Goal: Task Accomplishment & Management: Manage account settings

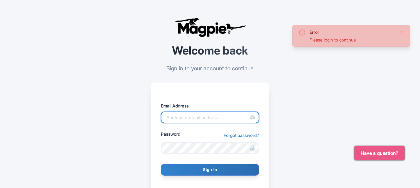
type input "[PERSON_NAME][EMAIL_ADDRESS][DOMAIN_NAME]"
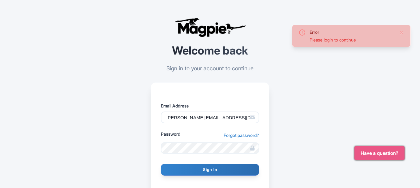
click at [204, 167] on input "Sign In" at bounding box center [210, 170] width 98 height 12
type input "Signing in..."
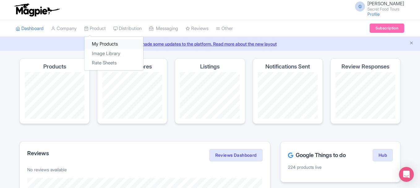
click at [104, 46] on link "My Products" at bounding box center [114, 44] width 59 height 10
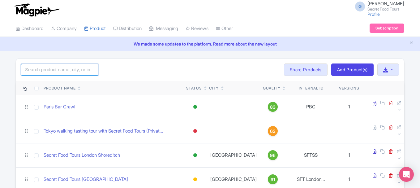
click at [67, 72] on input "search" at bounding box center [59, 70] width 77 height 12
type input "krakow"
click button "Search" at bounding box center [0, 0] width 0 height 0
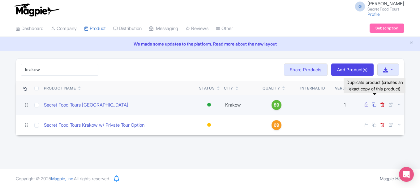
click at [375, 106] on icon at bounding box center [374, 104] width 5 height 5
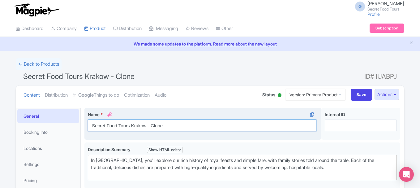
click at [118, 128] on input "Secret Food Tours Krakow - Clone" at bounding box center [202, 125] width 229 height 12
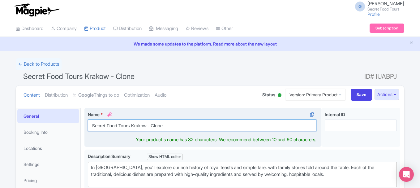
paste input ": Warsaw Old Town – Pierogi, Pancakes & Polish Traditions"
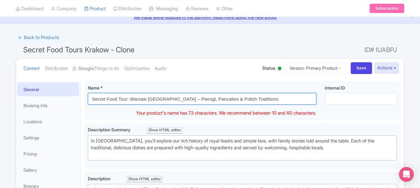
scroll to position [41, 0]
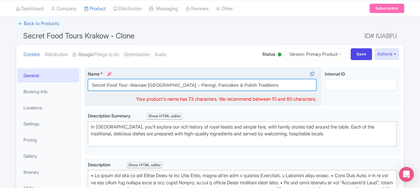
click at [222, 85] on input "Secret Food Tour: Warsaw Old Town – Pierogi, Pancakes & Polish Traditions" at bounding box center [202, 85] width 229 height 12
drag, startPoint x: 235, startPoint y: 84, endPoint x: 271, endPoint y: 86, distance: 36.6
click at [271, 86] on input "Secret Food Tour: Warsaw Old Town – Pierogi, Pancakes & Traditions" at bounding box center [202, 85] width 229 height 12
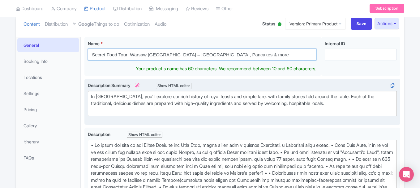
scroll to position [75, 0]
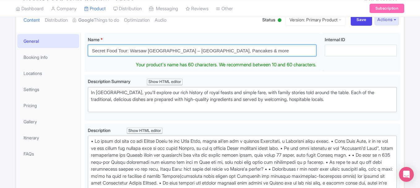
type input "Secret Food Tour: Warsaw [GEOGRAPHIC_DATA] – [GEOGRAPHIC_DATA], Pancakes & more"
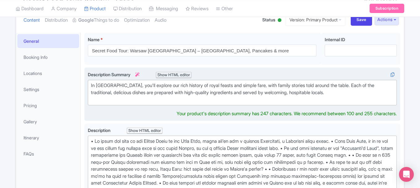
click at [175, 98] on div "In Krakow, you'll explore our rich history of royal feasts and simple fare, wit…" at bounding box center [242, 92] width 303 height 21
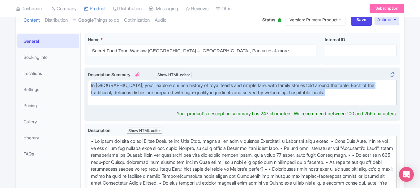
paste trix-editor "Taste 7+ iconic Polish dishes in Warsaw’s Old Town — from pierogi to sweet waff…"
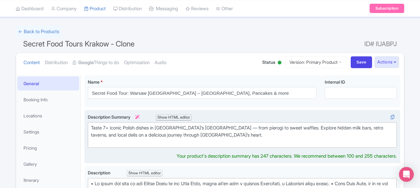
scroll to position [22, 0]
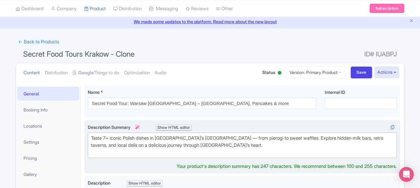
click at [207, 137] on div "Taste 7+ iconic Polish dishes in Warsaw’s Old Town — from pierogi to sweet waff…" at bounding box center [242, 145] width 303 height 21
type trix-editor "<div>Taste 7+ iconic Polish dishes in Warsaw’s Old Town - from pierogi to sweet…"
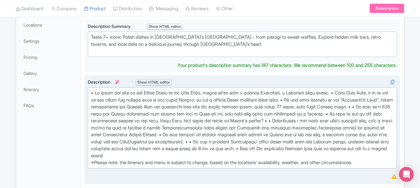
scroll to position [124, 0]
type trix-editor "<div>• We start the tour in the Jewish Quart at the Plac Novy, where you'll try…"
click at [154, 98] on div "*Please note: the itinerary and menu is subject to change, based on the locatio…" at bounding box center [242, 127] width 303 height 77
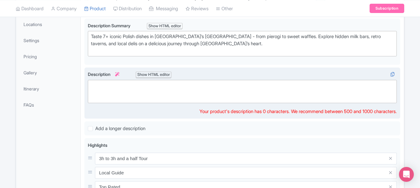
paste trix-editor "<div>Join us on the <strong>Secret Food Tour: Warsaw</strong>, where every bite…"
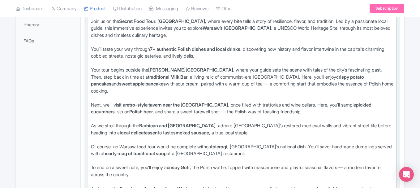
scroll to position [188, 0]
click at [248, 83] on div "Your tour begins outside the Marie Skłodowska-Curie Museum , where your guide s…" at bounding box center [242, 83] width 303 height 35
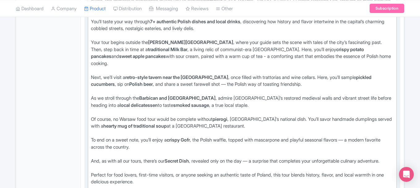
scroll to position [219, 0]
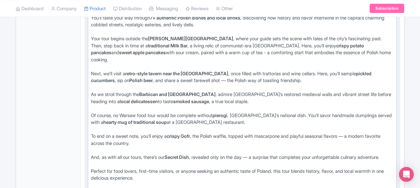
click at [208, 81] on div "Next, we’ll visit a retro-style tavern near the Barbican , once filled with tra…" at bounding box center [242, 80] width 303 height 21
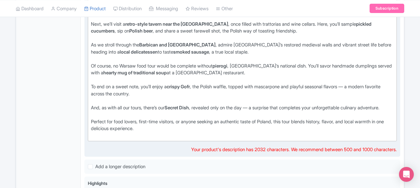
scroll to position [288, 0]
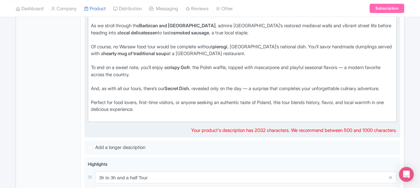
click at [260, 89] on div "And, as with all our tours, there’s our Secret Dish , revealed only on the day …" at bounding box center [242, 92] width 303 height 14
click at [162, 117] on div "Perfect for food lovers, first-time visitors, or anyone seeking an authentic ta…" at bounding box center [242, 109] width 303 height 21
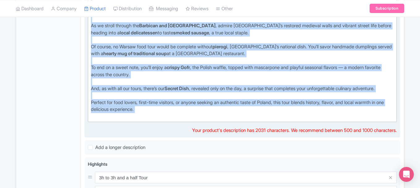
copy trix-editor "Join us on the Secret Food Tour: Warsaw , where every bite tells a story of res…"
click at [189, 89] on strong "Secret Dish" at bounding box center [177, 88] width 24 height 6
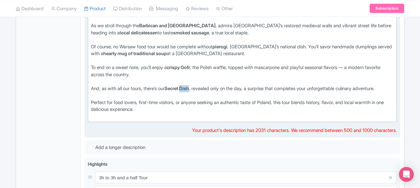
click at [189, 89] on strong "Secret Dish" at bounding box center [177, 88] width 24 height 6
click at [163, 92] on div "And, as with all our tours, there’s our Secret Dish , revealed only on the day,…" at bounding box center [242, 92] width 303 height 14
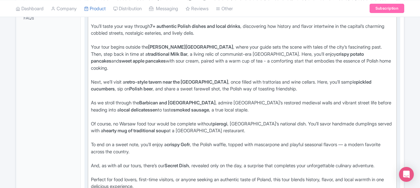
scroll to position [223, 0]
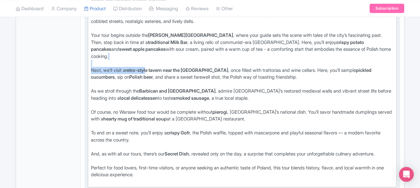
drag, startPoint x: 136, startPoint y: 66, endPoint x: 151, endPoint y: 71, distance: 16.0
click at [151, 71] on trix-editor "Join us on the Secret Food Tour: Warsaw , where every bite tells a story of res…" at bounding box center [242, 84] width 309 height 206
click at [143, 78] on div "Next, we’ll visit a retro-style tavern near the Barbican , once filled with tra…" at bounding box center [242, 77] width 303 height 21
click at [141, 85] on div "Next, we’ll visit a retro-style tavern near the Barbican , once filled with tra…" at bounding box center [242, 77] width 303 height 21
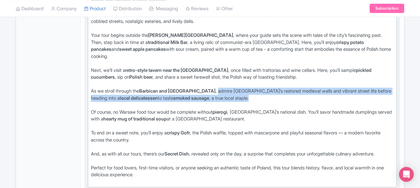
drag, startPoint x: 219, startPoint y: 90, endPoint x: 251, endPoint y: 98, distance: 32.4
click at [251, 98] on div "As we stroll through the Barbican and Old Market Square , admire Warsaw’s resto…" at bounding box center [242, 98] width 303 height 21
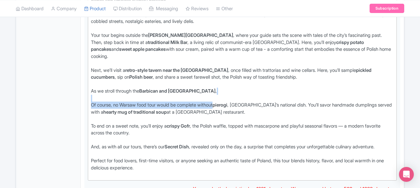
drag, startPoint x: 221, startPoint y: 104, endPoint x: 73, endPoint y: 97, distance: 148.4
click at [73, 97] on div "General Booking Info Locations Settings Pricing Gallery Itinerary FAQs Secret F…" at bounding box center [210, 146] width 388 height 531
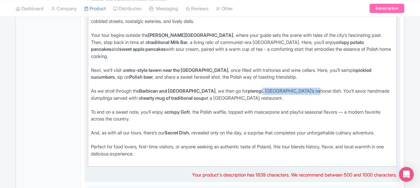
drag, startPoint x: 267, startPoint y: 90, endPoint x: 317, endPoint y: 89, distance: 49.8
click at [317, 89] on div "As we stroll through the Barbican and Old Market Square , we then go for pierog…" at bounding box center [242, 98] width 303 height 21
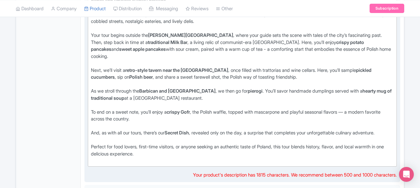
click at [317, 89] on div "As we stroll through the Barbican and Old Market Square , we then go for pierog…" at bounding box center [242, 98] width 303 height 21
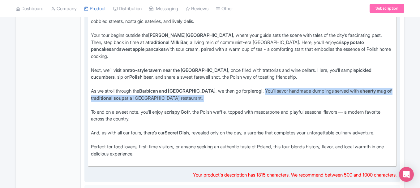
click at [278, 103] on div "As we stroll through the Barbican and Old Market Square , we then go for pierog…" at bounding box center [242, 98] width 303 height 21
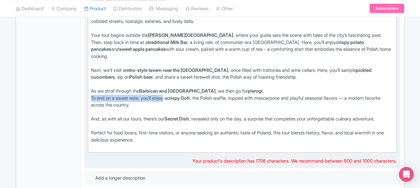
drag, startPoint x: 91, startPoint y: 98, endPoint x: 169, endPoint y: 98, distance: 78.0
click at [169, 98] on trix-editor "Join us on the Secret Food Tour: Warsaw , where every bite tells a story of res…" at bounding box center [242, 67] width 309 height 172
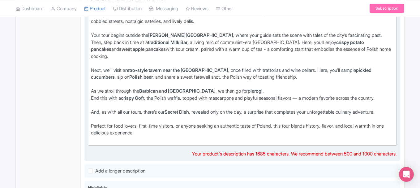
click at [133, 98] on strong "crispy Gofr" at bounding box center [132, 98] width 23 height 6
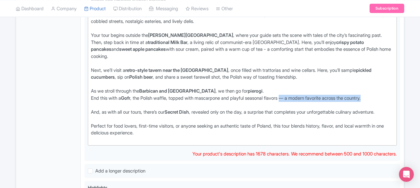
drag, startPoint x: 293, startPoint y: 98, endPoint x: 402, endPoint y: 101, distance: 108.7
click at [402, 101] on div "Secret Food Tours Krakow - Clone Name * i Secret Food Tour: Warsaw Old Town – P…" at bounding box center [243, 129] width 324 height 497
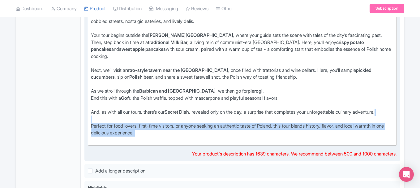
drag, startPoint x: 139, startPoint y: 126, endPoint x: 186, endPoint y: 163, distance: 60.0
click at [186, 158] on div "Description i Show HTML editor Bold Italic Strikethrough Link Heading Quote Cod…" at bounding box center [242, 64] width 309 height 185
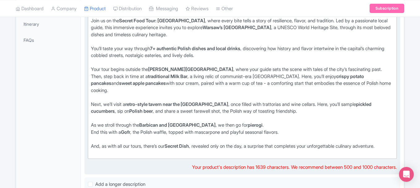
scroll to position [175, 0]
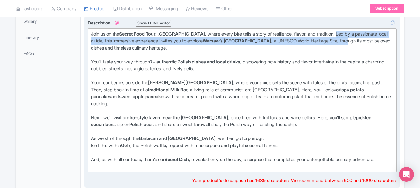
drag, startPoint x: 323, startPoint y: 33, endPoint x: 323, endPoint y: 42, distance: 8.7
click at [323, 42] on div "Join us on the Secret Food Tour: Warsaw , where every bite tells a story of res…" at bounding box center [242, 45] width 303 height 28
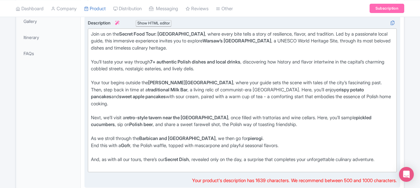
click at [330, 46] on div "Join us on the Secret Food Tour: Warsaw , where every bite tells a story of res…" at bounding box center [242, 45] width 303 height 28
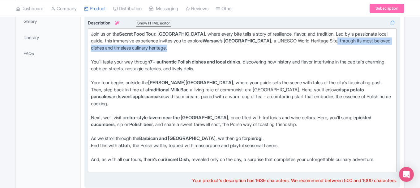
drag, startPoint x: 311, startPoint y: 42, endPoint x: 313, endPoint y: 46, distance: 3.9
click at [313, 46] on div "Join us on the Secret Food Tour: Warsaw , where every bite tells a story of res…" at bounding box center [242, 45] width 303 height 28
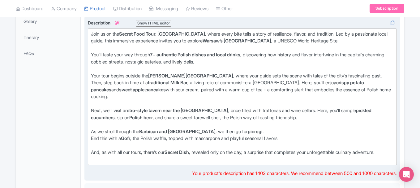
click at [106, 82] on div "Your tour begins outside the Marie Skłodowska-Curie Museum , where your guide s…" at bounding box center [242, 89] width 303 height 35
click at [112, 83] on div "Your tour begins outside the Marie Skłodowska-Curie Museum , where your guide s…" at bounding box center [242, 89] width 303 height 35
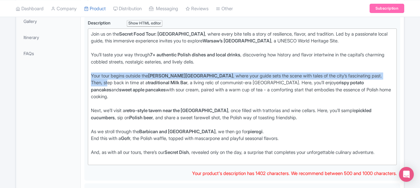
drag, startPoint x: 108, startPoint y: 80, endPoint x: 83, endPoint y: 77, distance: 25.0
click at [83, 77] on div "Secret Food Tours Krakow - Clone Name * i Secret Food Tour: Warsaw Old Town – P…" at bounding box center [243, 163] width 324 height 469
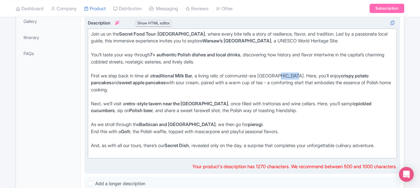
drag, startPoint x: 292, startPoint y: 76, endPoint x: 302, endPoint y: 76, distance: 10.5
click at [302, 76] on div "First we step back in time at a traditional Milk Bar , a living relic of commun…" at bounding box center [242, 86] width 303 height 28
click at [314, 76] on div "First we step back in time at a traditional Milk Bar , a living relic of commun…" at bounding box center [242, 86] width 303 height 28
click at [335, 76] on strong "crispy potato pancakes" at bounding box center [230, 79] width 278 height 13
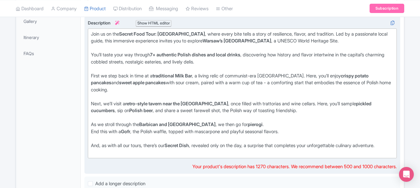
click at [170, 91] on div "First we step back in time at a traditional Milk Bar , a living relic of commun…" at bounding box center [242, 86] width 303 height 28
drag, startPoint x: 245, startPoint y: 82, endPoint x: 246, endPoint y: 88, distance: 5.8
click at [246, 88] on div "First we step back in time at a traditional Milk Bar , a living relic of commun…" at bounding box center [242, 86] width 303 height 28
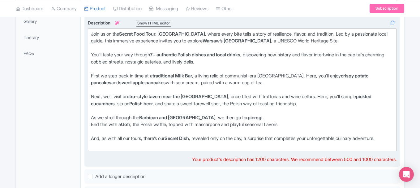
click at [116, 97] on div "Next, we’ll visit a retro-style tavern near the Barbican , once filled with tra…" at bounding box center [242, 103] width 303 height 21
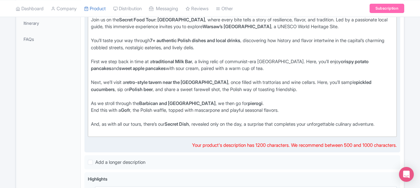
scroll to position [196, 0]
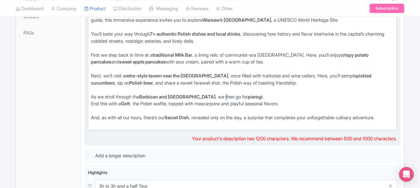
click at [228, 97] on div "As we stroll through the Barbican and Old Market Square , we then go for pierog…" at bounding box center [242, 96] width 303 height 7
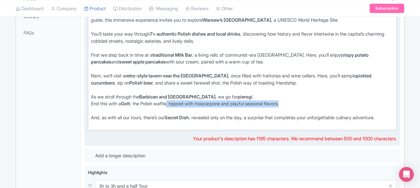
drag, startPoint x: 172, startPoint y: 104, endPoint x: 322, endPoint y: 102, distance: 149.9
click at [322, 102] on div "End this with a Gofr , the Polish waffle, topped with mascarpone and playful se…" at bounding box center [242, 107] width 303 height 14
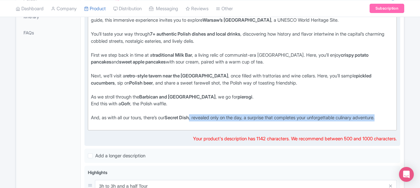
drag, startPoint x: 198, startPoint y: 117, endPoint x: 198, endPoint y: 126, distance: 8.4
click at [198, 126] on div "And, as with all our tours, there’s our Secret Dish , revealed only on the day,…" at bounding box center [242, 121] width 303 height 14
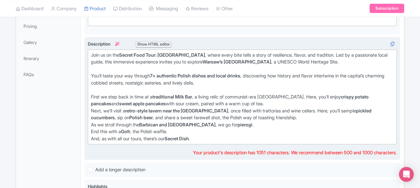
scroll to position [153, 0]
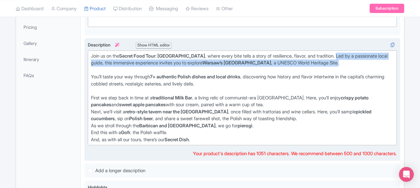
drag, startPoint x: 324, startPoint y: 55, endPoint x: 326, endPoint y: 62, distance: 7.0
click at [326, 62] on div "Join us on the Secret Food Tour: Warsaw , where every bite tells a story of res…" at bounding box center [242, 63] width 303 height 21
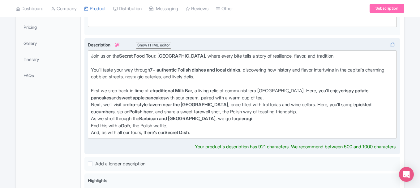
type trix-editor "<div>Join us on the <strong>Secret Food Tour: Warsaw</strong>, where every bite…"
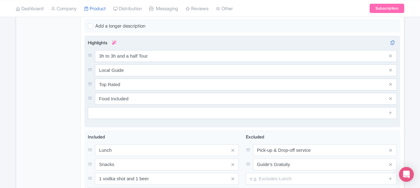
scroll to position [250, 0]
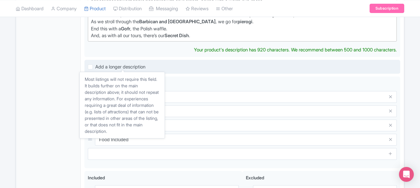
click at [132, 69] on span "Add a longer description" at bounding box center [120, 67] width 50 height 6
click at [99, 67] on input "Add a longer description" at bounding box center [97, 65] width 4 height 4
checkbox input "true"
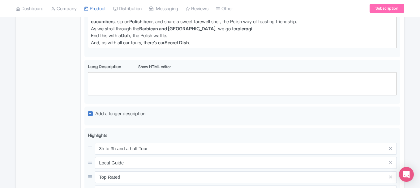
click at [146, 89] on trix-editor at bounding box center [242, 83] width 309 height 23
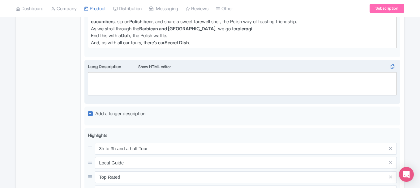
paste trix-editor "<div>Join us on the <strong>Secret Food Tour: Warsaw</strong>, where every bite…"
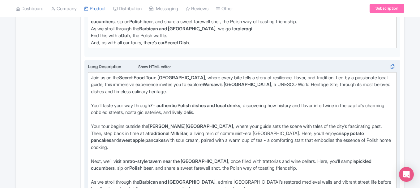
type trix-editor "<div>Join us on the <strong>Secret Food Tour: Warsaw</strong>, where every bite…"
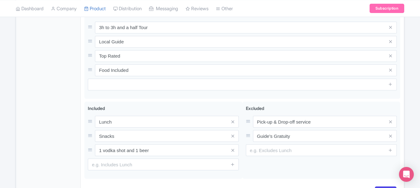
scroll to position [549, 0]
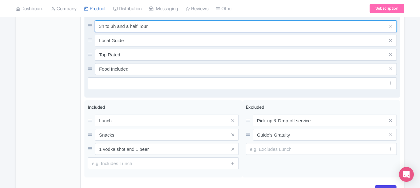
click at [134, 32] on input "3h to 3h and a half Tour" at bounding box center [246, 26] width 302 height 12
paste input "Taste 7+ authentic Polish dishes and drinks"
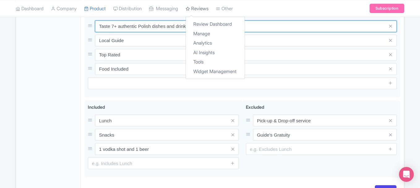
type input "Taste 7+ authentic Polish dishes and drinks"
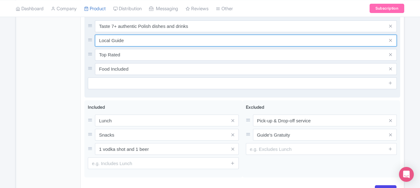
click at [139, 46] on input "Local Guide" at bounding box center [246, 41] width 302 height 12
paste input "Explore Warsaw’s Old Town and Barbican with a local g"
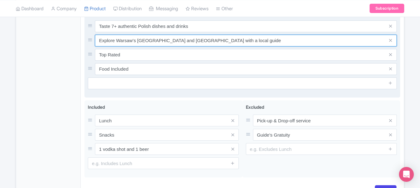
click at [205, 45] on input "Explore Warsaw’s Old Town and Barbican with a local guide" at bounding box center [246, 41] width 302 height 12
type input "Explore Warsaw’s [GEOGRAPHIC_DATA] and [GEOGRAPHIC_DATA] with a guide"
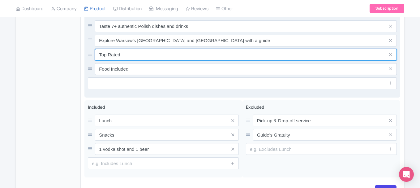
click at [156, 61] on input "Top Rated" at bounding box center [246, 55] width 302 height 12
paste input "Dine in a traditional Milk Bar and retro tavern"
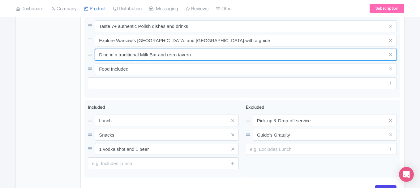
type input "Dine in a traditional Milk Bar and retro tavern"
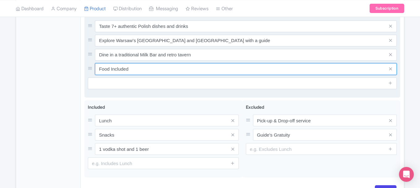
click at [156, 75] on input "Food Included" at bounding box center [246, 69] width 302 height 12
paste input "Discover hidden gems and stories that shaped Polish cuisine"
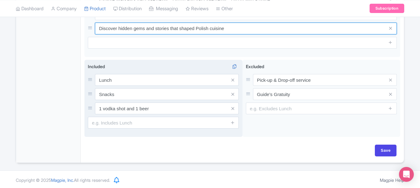
scroll to position [598, 0]
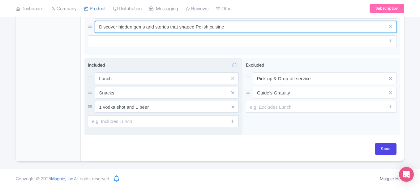
type input "Discover hidden gems and stories that shaped Polish cuisine"
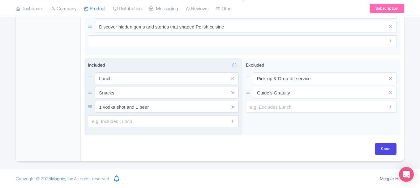
click at [234, 107] on span at bounding box center [233, 107] width 12 height 12
click at [232, 105] on icon at bounding box center [233, 107] width 3 height 5
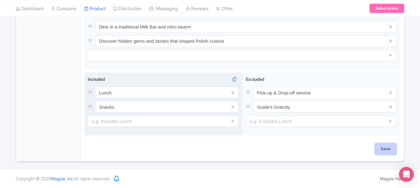
click at [388, 150] on input "Save" at bounding box center [386, 149] width 22 height 12
type input "Update Product"
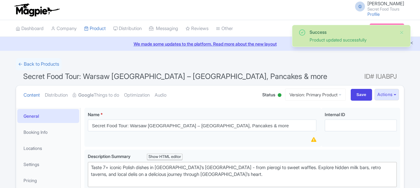
scroll to position [108, 0]
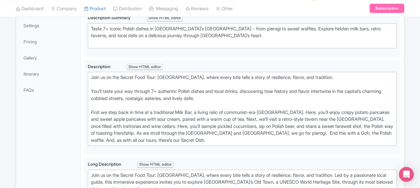
scroll to position [0, 0]
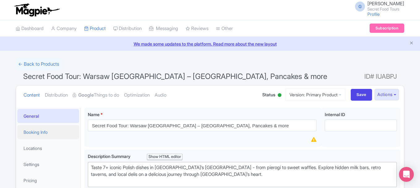
click at [55, 131] on link "Booking Info" at bounding box center [48, 132] width 62 height 14
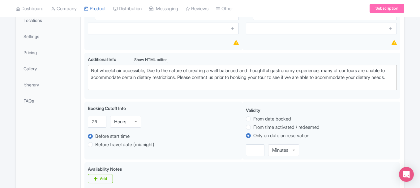
scroll to position [211, 0]
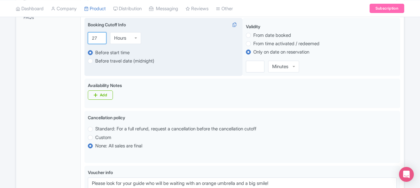
click at [98, 44] on input "27" at bounding box center [97, 38] width 19 height 12
click at [100, 44] on input "26" at bounding box center [97, 38] width 19 height 12
click at [100, 44] on input "25" at bounding box center [97, 38] width 19 height 12
click at [100, 44] on input "24" at bounding box center [97, 38] width 19 height 12
click at [100, 44] on input "23" at bounding box center [97, 38] width 19 height 12
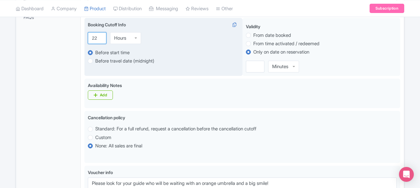
type input "22"
click at [100, 44] on input "22" at bounding box center [97, 38] width 19 height 12
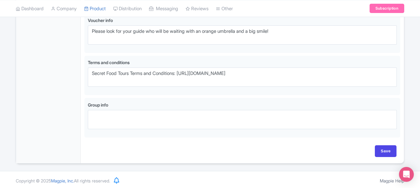
scroll to position [372, 0]
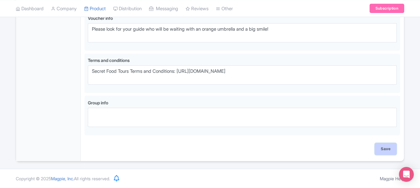
click at [385, 152] on input "Save" at bounding box center [386, 149] width 22 height 12
type input "Saving..."
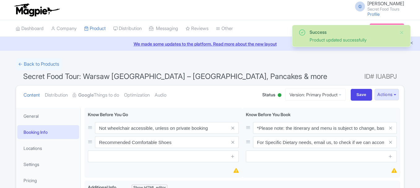
scroll to position [108, 0]
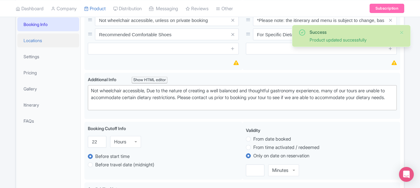
click at [39, 40] on link "Locations" at bounding box center [48, 40] width 62 height 14
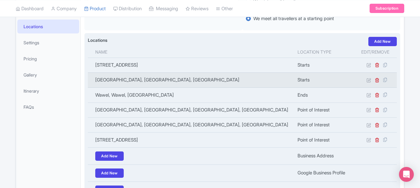
scroll to position [123, 0]
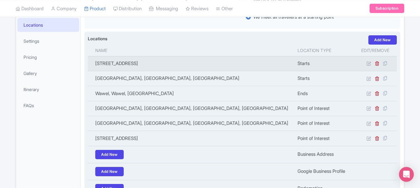
click at [376, 67] on td at bounding box center [375, 63] width 43 height 15
click at [377, 64] on icon at bounding box center [377, 63] width 5 height 5
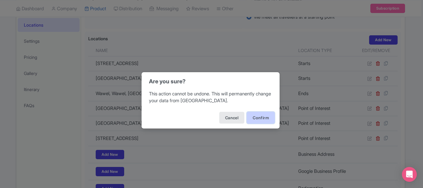
click at [255, 120] on button "Confirm" at bounding box center [261, 118] width 28 height 12
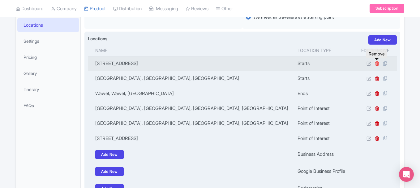
click at [379, 65] on icon at bounding box center [377, 63] width 5 height 5
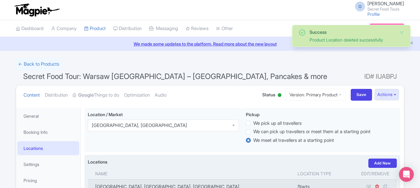
scroll to position [108, 0]
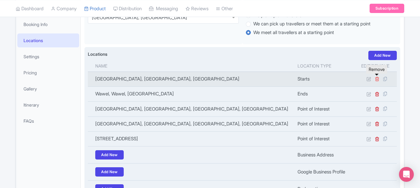
click at [376, 79] on icon at bounding box center [377, 78] width 5 height 5
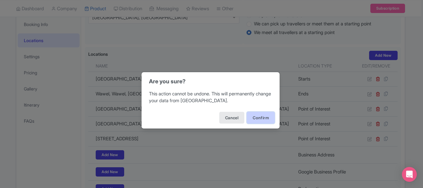
click at [259, 123] on button "Confirm" at bounding box center [261, 118] width 28 height 12
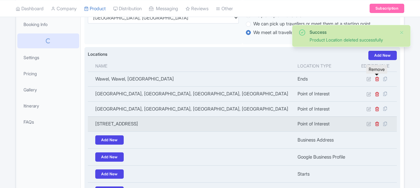
scroll to position [108, 0]
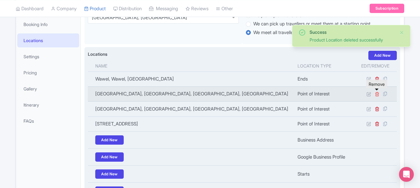
click at [379, 92] on icon at bounding box center [377, 94] width 5 height 5
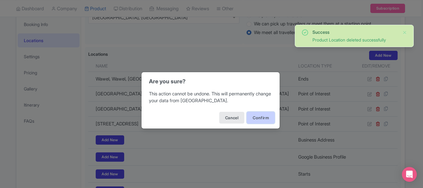
click at [265, 120] on button "Confirm" at bounding box center [261, 118] width 28 height 12
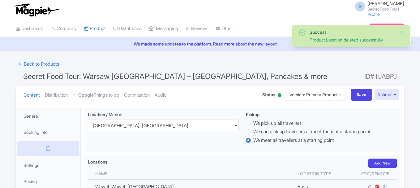
scroll to position [108, 0]
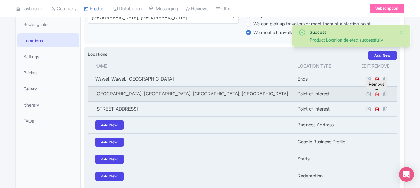
click at [377, 96] on icon at bounding box center [377, 94] width 5 height 5
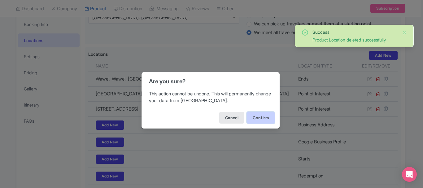
click at [264, 118] on button "Confirm" at bounding box center [261, 118] width 28 height 12
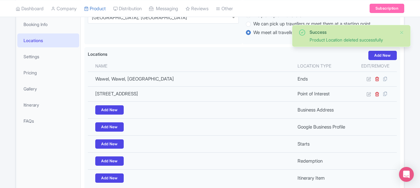
scroll to position [108, 0]
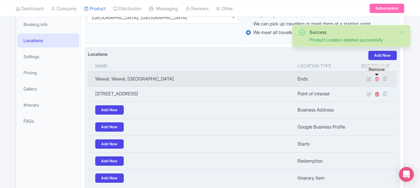
click at [377, 77] on icon at bounding box center [377, 78] width 5 height 5
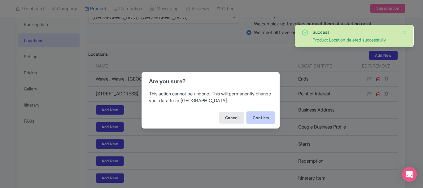
click at [266, 115] on button "Confirm" at bounding box center [261, 118] width 28 height 12
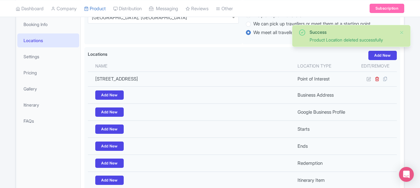
scroll to position [108, 0]
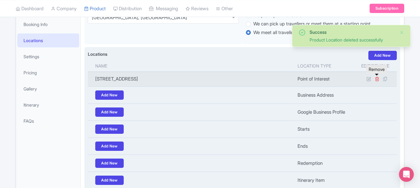
click at [377, 77] on icon at bounding box center [377, 78] width 5 height 5
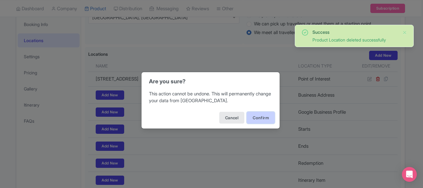
click at [251, 120] on button "Confirm" at bounding box center [261, 118] width 28 height 12
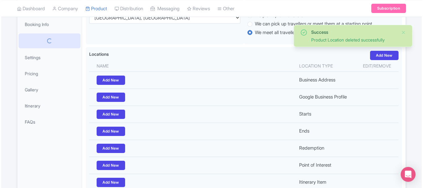
scroll to position [108, 0]
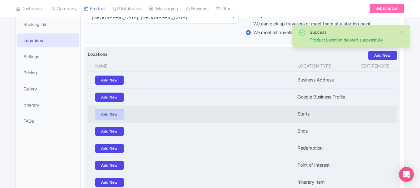
click at [117, 114] on link "Add New" at bounding box center [109, 114] width 28 height 9
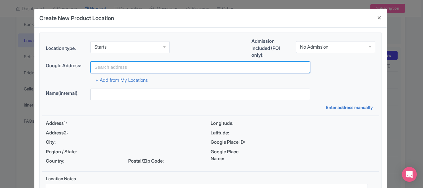
click at [128, 64] on input "text" at bounding box center [199, 67] width 219 height 12
type input "N"
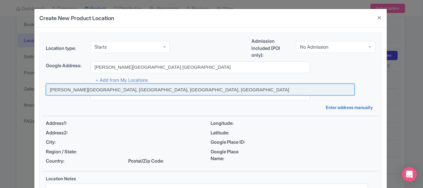
click at [103, 89] on input at bounding box center [200, 90] width 309 height 12
type input "Maria Skłodowska-Curie Museum, Freta, Warsaw, Poland"
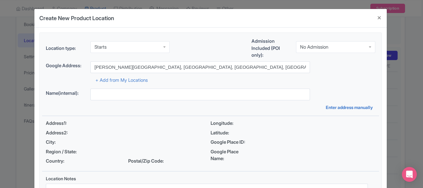
type input "Maria Skłodowska-Curie Museum, Freta, Warsaw, Poland"
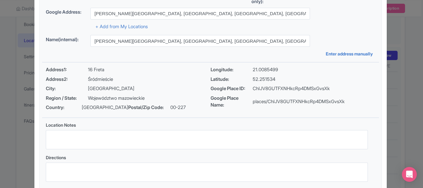
scroll to position [53, 0]
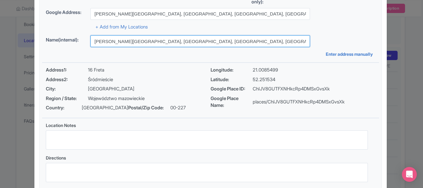
click at [173, 41] on input "Maria Skłodowska-Curie Museum, Freta, Warsaw, Poland" at bounding box center [199, 41] width 219 height 12
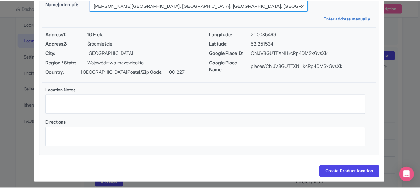
scroll to position [92, 0]
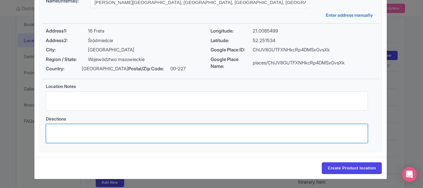
click at [94, 136] on textarea "Directions" at bounding box center [207, 133] width 322 height 19
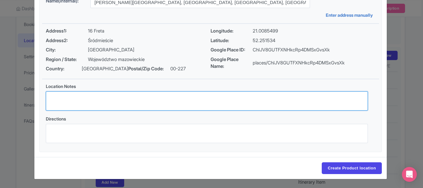
click at [89, 102] on textarea "Location Notes" at bounding box center [207, 100] width 322 height 19
paste textarea "Maria Skłodowska-Curie Museum, Freta, Warsaw, Poland"
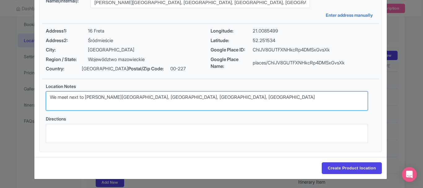
click at [232, 99] on textarea "We meet next to Maria Skłodowska-Curie Museum, Freta, Warsaw, Poland" at bounding box center [207, 100] width 322 height 19
click at [159, 96] on textarea "We meet next to Maria Skłodowska-Curie Museum, Freta, Warsaw, Poland. Our guide…" at bounding box center [207, 100] width 322 height 19
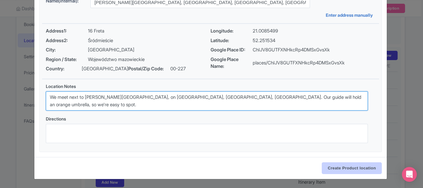
type textarea "We meet next to Maria Skłodowska-Curie Museum entrance, on Freta, Warsaw, Polan…"
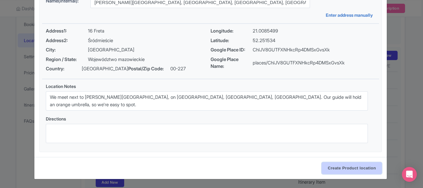
click at [351, 166] on input "Create Product location" at bounding box center [352, 168] width 60 height 12
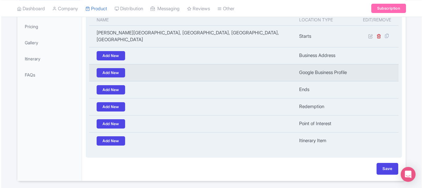
scroll to position [163, 0]
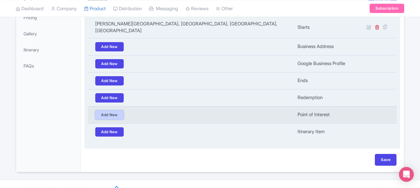
click at [120, 110] on link "Add New" at bounding box center [109, 114] width 28 height 9
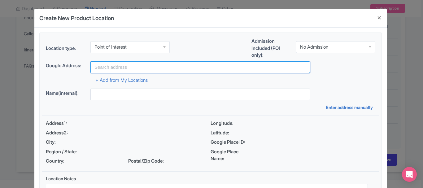
click at [118, 67] on input "text" at bounding box center [199, 67] width 219 height 12
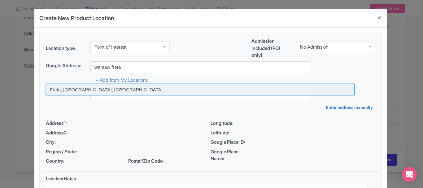
click at [112, 88] on input at bounding box center [200, 90] width 309 height 12
type input "Freta, Warsaw, Poland"
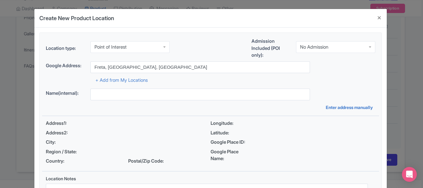
type input "Freta, Warsaw, Poland"
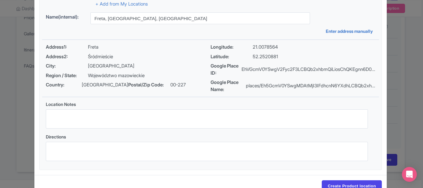
scroll to position [94, 0]
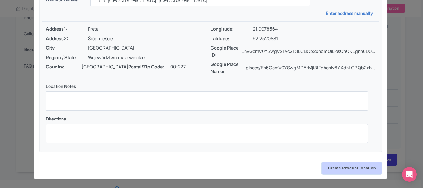
click at [347, 167] on input "Create Product location" at bounding box center [352, 168] width 60 height 12
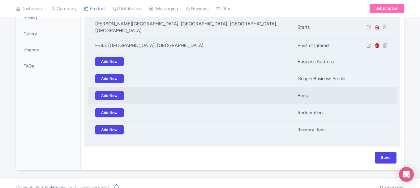
click at [116, 87] on td "Add New" at bounding box center [191, 95] width 206 height 17
click at [114, 91] on link "Add New" at bounding box center [109, 95] width 28 height 9
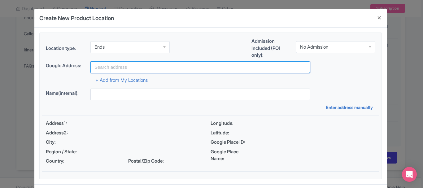
click at [142, 67] on input "text" at bounding box center [199, 67] width 219 height 12
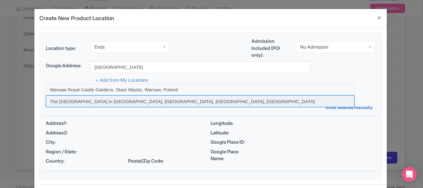
click at [127, 102] on input at bounding box center [200, 101] width 309 height 12
type input "The Royal Castle in Warsaw, plac Zamkowy, Warsaw, Poland"
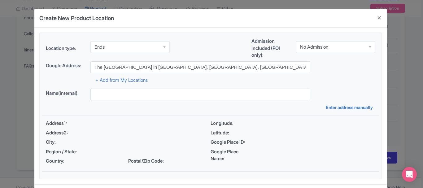
type input "The Royal Castle in Warsaw, plac Zamkowy, Warsaw, Poland"
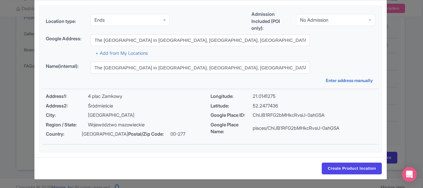
scroll to position [27, 0]
click at [355, 167] on input "Create Product location" at bounding box center [352, 168] width 60 height 12
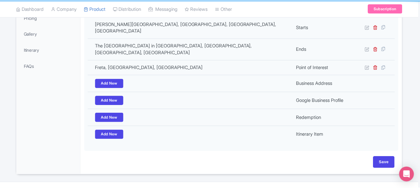
scroll to position [163, 0]
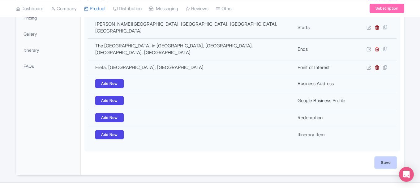
click at [387, 157] on input "Save" at bounding box center [386, 163] width 22 height 12
type input "Update Product"
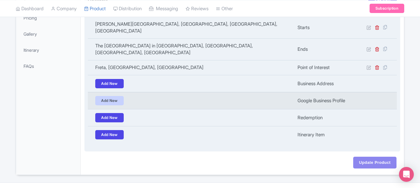
scroll to position [132, 0]
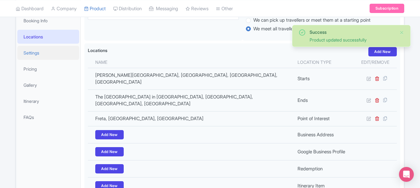
scroll to position [110, 0]
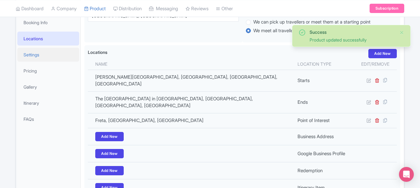
click at [44, 59] on link "Settings" at bounding box center [48, 55] width 62 height 14
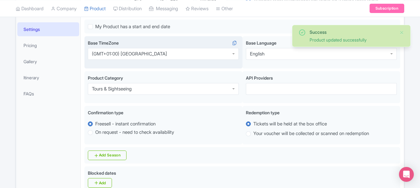
scroll to position [153, 0]
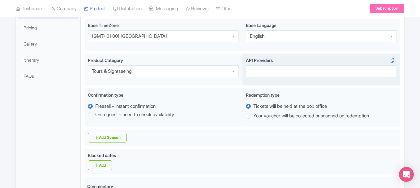
click at [280, 72] on div at bounding box center [321, 71] width 151 height 12
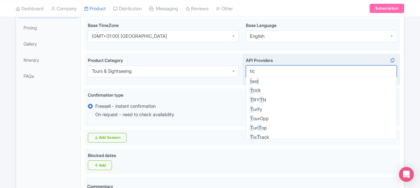
scroll to position [0, 0]
type input "ticke"
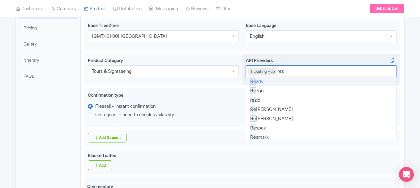
type input "rezd"
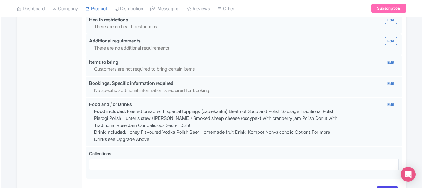
scroll to position [674, 0]
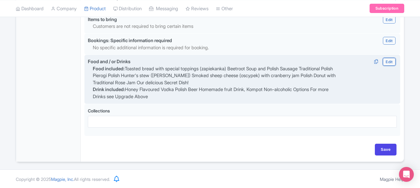
click at [387, 59] on link "Edit" at bounding box center [389, 62] width 12 height 8
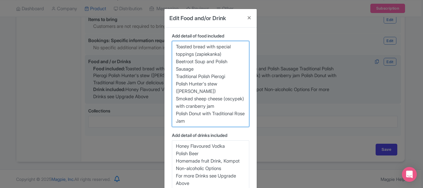
click at [219, 80] on textarea "Toasted bread with special toppings (zapiekanka) Beetroot Soup and Polish Sausa…" at bounding box center [210, 84] width 77 height 86
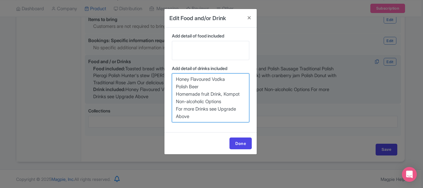
click at [212, 110] on textarea "Honey Flavoured Vodka Polish Beer Homemade fruit Drink, Kompot Non-alcoholic Op…" at bounding box center [210, 97] width 77 height 49
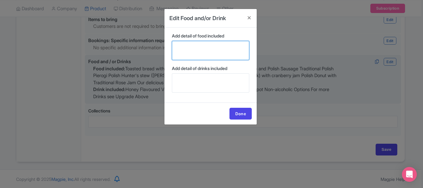
click at [203, 49] on textarea "Toasted bread with special toppings (zapiekanka) Beetroot Soup and Polish Sausa…" at bounding box center [210, 50] width 77 height 19
paste textarea "Potato pancakes with sour cream Polish apple pancakes Smoked sausage from a loc…"
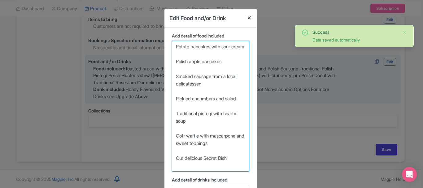
type textarea "Potato pancakes with sour cream Polish apple pancakes Smoked sausage from a loc…"
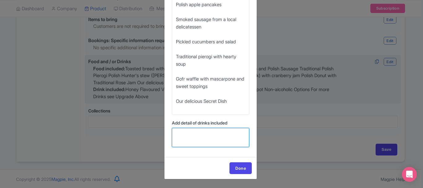
click at [211, 139] on textarea "Honey Flavoured Vodka Polish Beer Homemade fruit Drink, Kompot Non-alcoholic Op…" at bounding box center [210, 137] width 77 height 19
paste textarea "Traditional tea Local Polish beer Sweet local shot Water and non-alcoholic beve…"
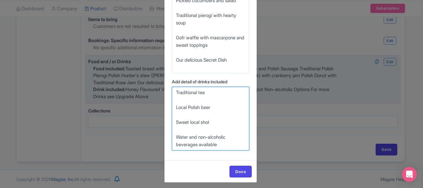
scroll to position [102, 0]
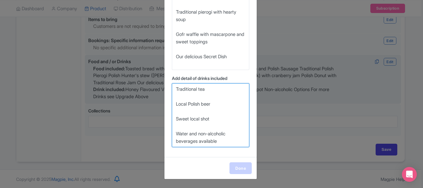
type textarea "Traditional tea Local Polish beer Sweet local shot Water and non-alcoholic beve…"
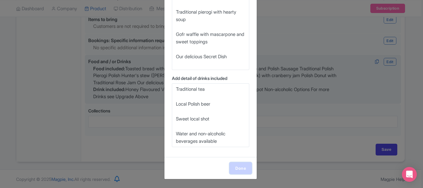
click at [242, 171] on link "Done" at bounding box center [240, 168] width 22 height 12
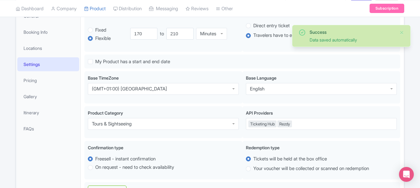
scroll to position [98, 0]
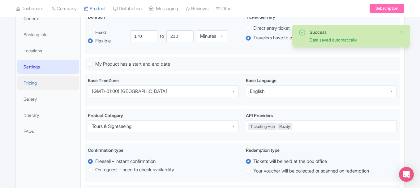
click at [47, 85] on link "Pricing" at bounding box center [48, 83] width 62 height 14
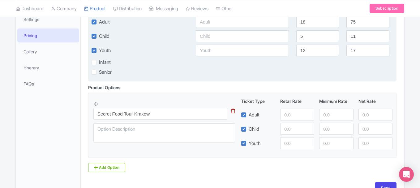
scroll to position [166, 0]
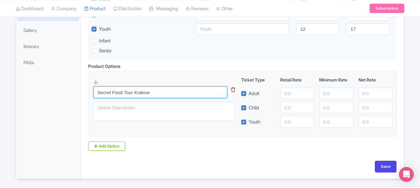
click at [139, 93] on input "Secret Food Tour Krakow" at bounding box center [160, 92] width 134 height 12
type input "Secret Food Tour [GEOGRAPHIC_DATA]"
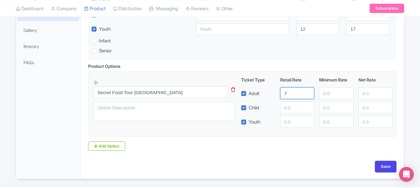
type input "79"
type input "79.99"
click at [290, 122] on input "number" at bounding box center [297, 122] width 34 height 12
type input "74"
type input "74.99"
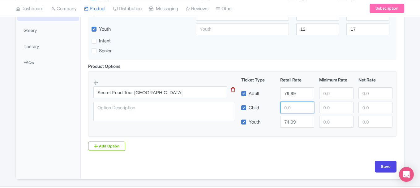
click at [289, 110] on input "number" at bounding box center [297, 108] width 34 height 12
type input "69"
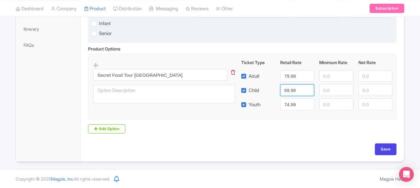
scroll to position [184, 0]
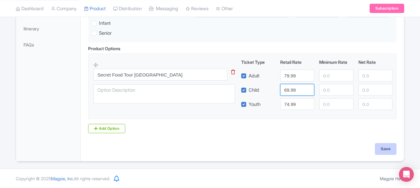
type input "69.99"
click at [385, 150] on input "Save" at bounding box center [386, 149] width 22 height 12
type input "Saving..."
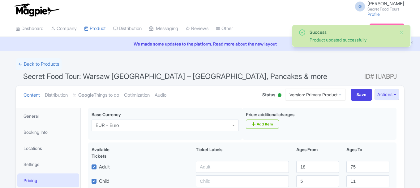
scroll to position [108, 0]
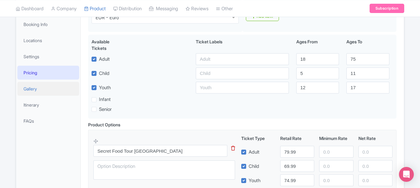
click at [45, 87] on link "Gallery" at bounding box center [48, 89] width 62 height 14
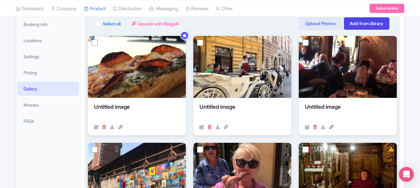
click at [103, 22] on label "Select all" at bounding box center [112, 23] width 18 height 7
click at [103, 22] on input "Select all" at bounding box center [105, 22] width 4 height 4
checkbox input "true"
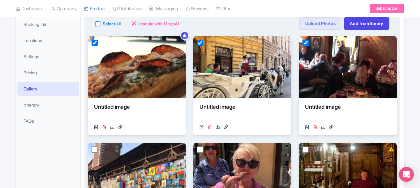
checkbox input "true"
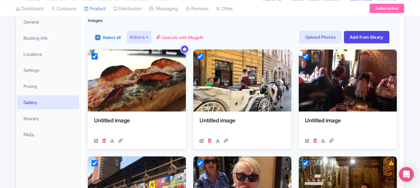
scroll to position [66, 0]
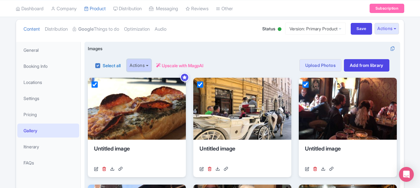
click at [137, 64] on button "Actions" at bounding box center [139, 65] width 24 height 12
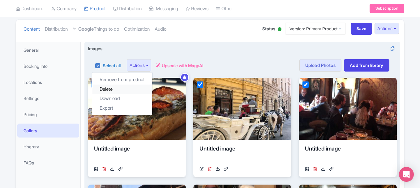
click at [129, 91] on link "Delete" at bounding box center [122, 90] width 60 height 10
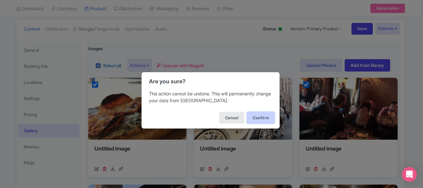
click at [267, 114] on button "Confirm" at bounding box center [261, 118] width 28 height 12
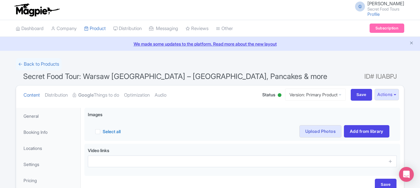
scroll to position [83, 0]
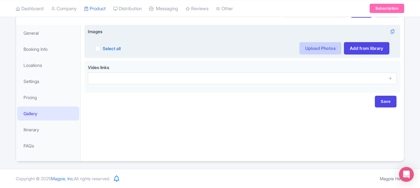
click at [317, 50] on link "Upload Photos" at bounding box center [321, 48] width 42 height 12
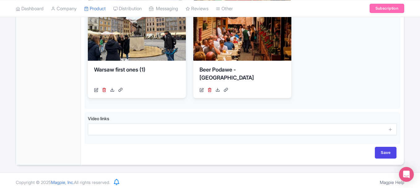
scroll to position [255, 0]
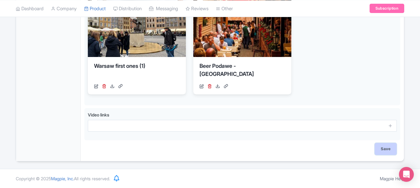
click at [382, 150] on input "Save" at bounding box center [386, 149] width 22 height 12
type input "Saving..."
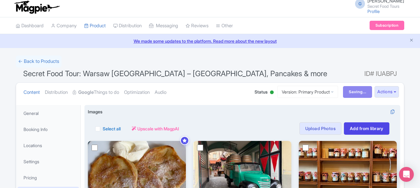
scroll to position [40, 0]
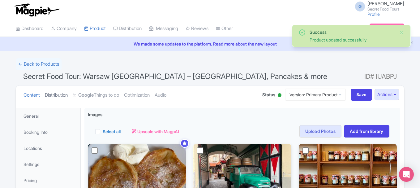
click at [56, 98] on link "Distribution" at bounding box center [56, 95] width 23 height 20
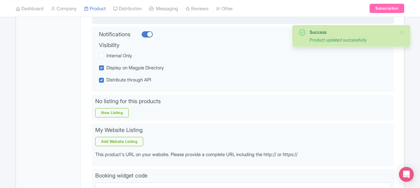
scroll to position [162, 0]
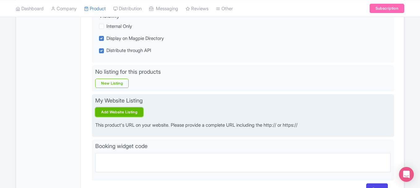
click at [135, 113] on link "Add Website Listing" at bounding box center [119, 111] width 48 height 9
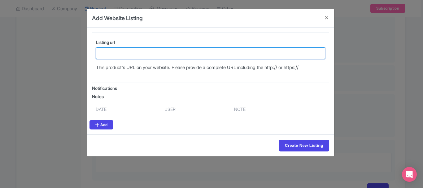
click at [154, 56] on input "Listing url" at bounding box center [210, 53] width 229 height 12
type input "w"
drag, startPoint x: 182, startPoint y: 54, endPoint x: 157, endPoint y: 54, distance: 25.1
click at [157, 54] on input "https://secretfoodtours.com/minneapolis/food-tours-minneapolis/" at bounding box center [210, 53] width 229 height 12
click at [206, 54] on input "https://secretfoodtours.com/warsaw/food-tours-minneapolis/" at bounding box center [210, 53] width 229 height 12
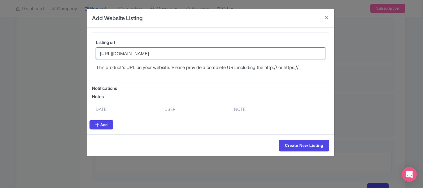
click at [206, 54] on input "https://secretfoodtours.com/warsaw/food-tours-minneapolis/" at bounding box center [210, 53] width 229 height 12
type input "[URL][DOMAIN_NAME]"
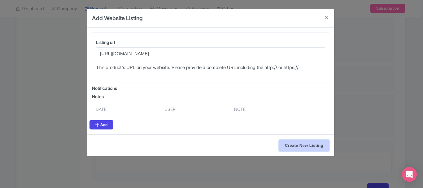
click at [297, 145] on input "Create New Listing" at bounding box center [304, 146] width 50 height 12
type input "Create New Listing"
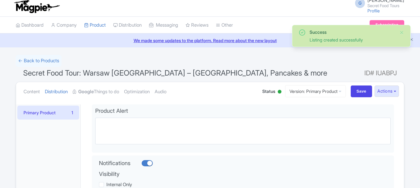
scroll to position [3, 0]
click at [93, 95] on link "Google Things to do" at bounding box center [96, 92] width 46 height 20
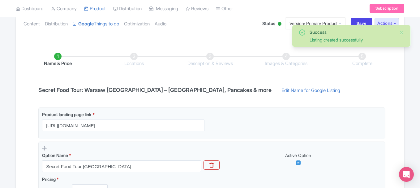
scroll to position [88, 0]
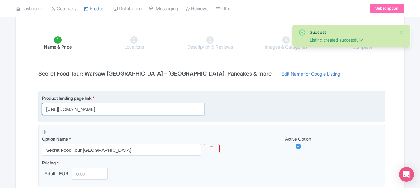
click at [120, 110] on input "[URL][DOMAIN_NAME]" at bounding box center [123, 109] width 163 height 12
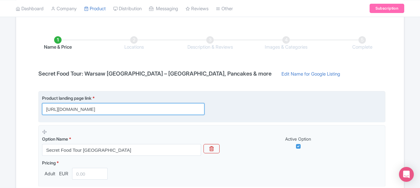
click at [163, 108] on input "[URL][DOMAIN_NAME]" at bounding box center [123, 109] width 163 height 12
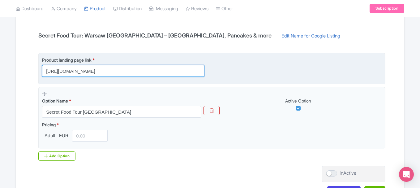
scroll to position [154, 0]
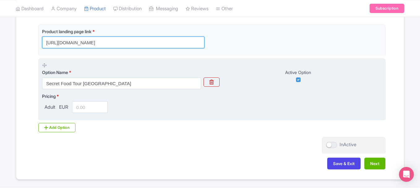
type input "[URL][DOMAIN_NAME]"
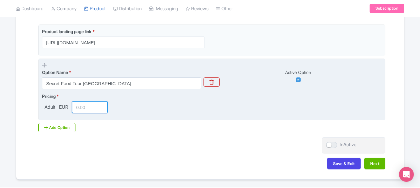
click at [79, 109] on input "number" at bounding box center [90, 107] width 36 height 12
type input "79"
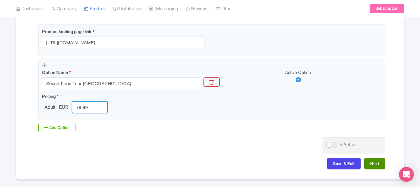
type input "79.99"
click at [379, 163] on button "Next" at bounding box center [375, 164] width 21 height 12
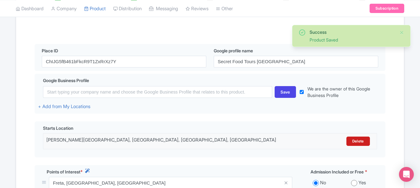
scroll to position [123, 0]
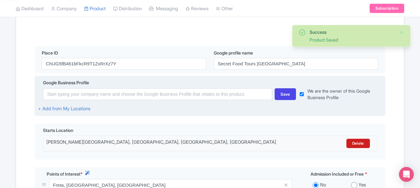
click at [304, 93] on input "checkbox" at bounding box center [302, 94] width 4 height 13
checkbox input "false"
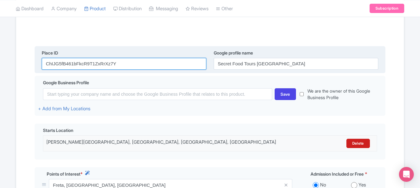
click at [135, 65] on input "ChIJG5fB461bFkcR9T1ZxRrXz7Y" at bounding box center [124, 64] width 165 height 12
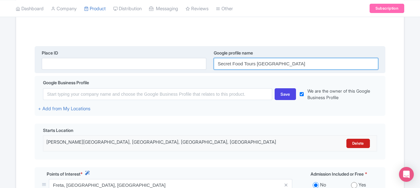
checkbox input "true"
click at [243, 66] on input "Secret Food Tours [GEOGRAPHIC_DATA]" at bounding box center [296, 64] width 165 height 12
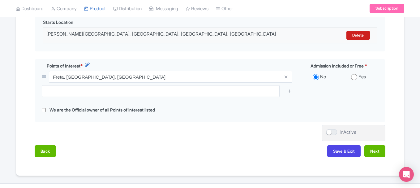
scroll to position [243, 0]
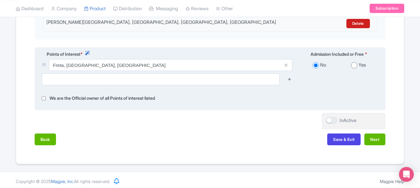
click at [290, 80] on icon at bounding box center [290, 79] width 5 height 5
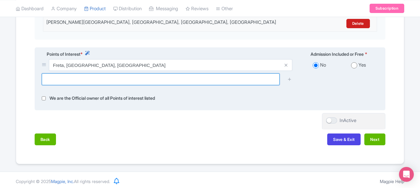
click at [248, 80] on input "text" at bounding box center [161, 79] width 238 height 12
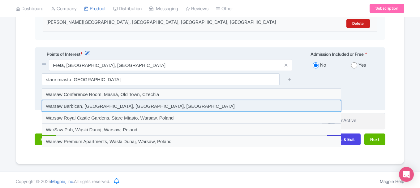
click at [104, 107] on input at bounding box center [192, 106] width 300 height 12
type input "Warsaw Barbican, Nowomiejska, Warsaw, Poland"
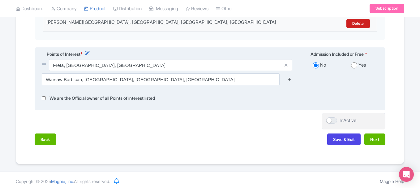
click at [289, 79] on icon at bounding box center [290, 79] width 5 height 5
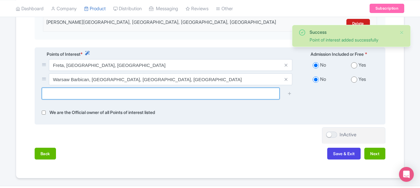
click at [157, 97] on input "text" at bounding box center [161, 94] width 238 height 12
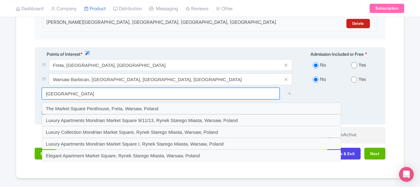
click at [92, 93] on input "warsaw market square" at bounding box center [161, 94] width 238 height 12
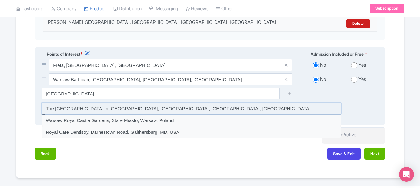
click at [83, 111] on input at bounding box center [192, 108] width 300 height 12
type input "The Royal Castle in Warsaw, plac Zamkowy, Warsaw, Poland"
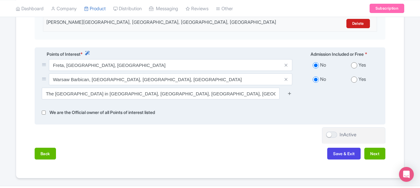
click at [291, 93] on icon at bounding box center [290, 93] width 5 height 5
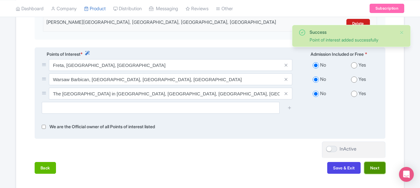
click at [375, 166] on button "Next" at bounding box center [375, 168] width 21 height 12
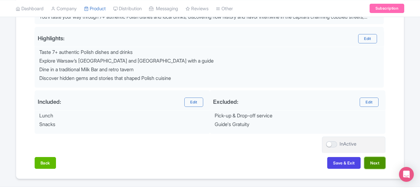
click at [381, 163] on button "Next" at bounding box center [375, 163] width 21 height 12
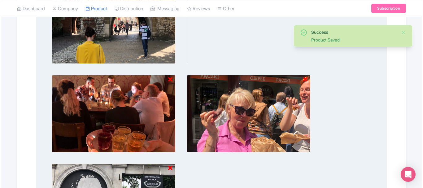
scroll to position [270, 0]
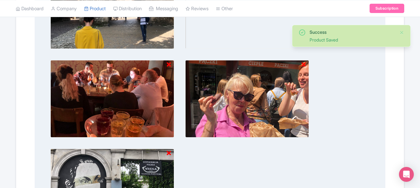
click at [303, 63] on icon at bounding box center [304, 65] width 4 height 6
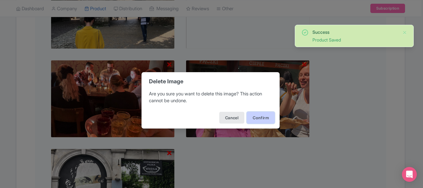
click at [258, 117] on button "Confirm" at bounding box center [261, 118] width 28 height 12
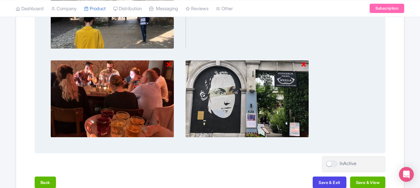
click at [304, 64] on icon at bounding box center [304, 65] width 4 height 6
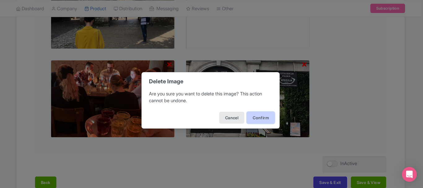
click at [259, 120] on button "Confirm" at bounding box center [261, 118] width 28 height 12
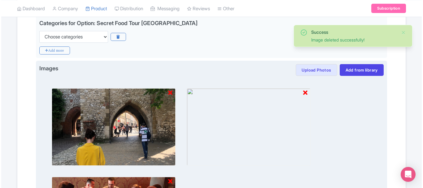
scroll to position [152, 0]
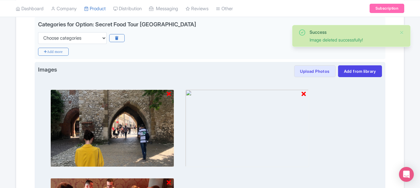
click at [171, 93] on icon at bounding box center [169, 94] width 4 height 6
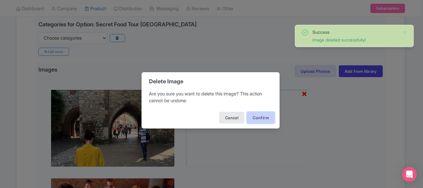
click at [262, 118] on button "Confirm" at bounding box center [261, 118] width 28 height 12
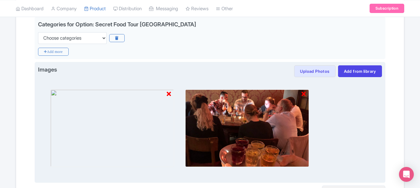
click at [168, 93] on icon at bounding box center [169, 94] width 4 height 6
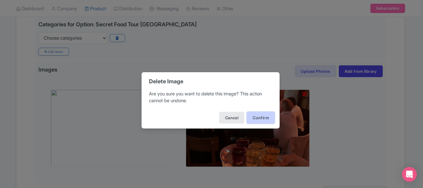
click at [262, 121] on button "Confirm" at bounding box center [261, 118] width 28 height 12
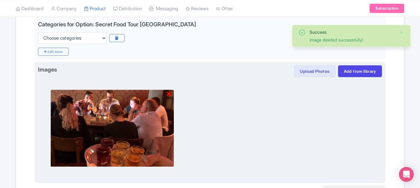
click at [167, 94] on icon at bounding box center [169, 94] width 4 height 6
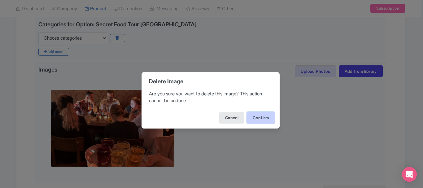
click at [267, 115] on button "Confirm" at bounding box center [261, 118] width 28 height 12
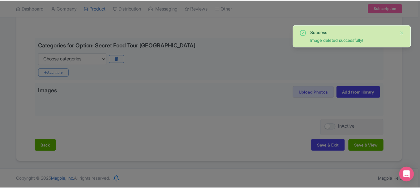
scroll to position [132, 0]
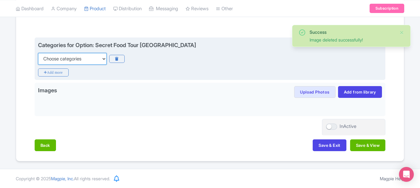
click at [81, 60] on select "Choose categories Adults Only Animals Audio Guide Beaches Bike Tours Boat Tours…" at bounding box center [72, 59] width 69 height 12
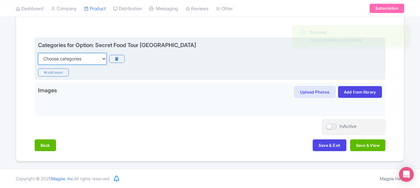
select select "walking-tours"
click at [38, 53] on select "Choose categories Adults Only Animals Audio Guide Beaches Bike Tours Boat Tours…" at bounding box center [72, 59] width 69 height 12
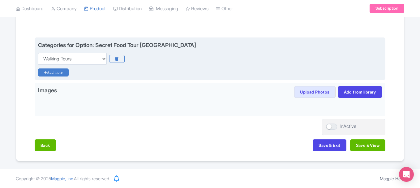
click at [59, 72] on icon "Add more" at bounding box center [53, 72] width 31 height 8
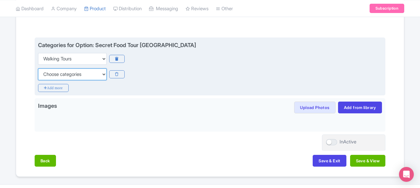
click at [59, 75] on select "Choose categories Adults Only Animals Audio Guide Beaches Bike Tours Boat Tours…" at bounding box center [72, 74] width 69 height 12
select select "food"
click at [38, 68] on select "Choose categories Adults Only Animals Audio Guide Beaches Bike Tours Boat Tours…" at bounding box center [72, 74] width 69 height 12
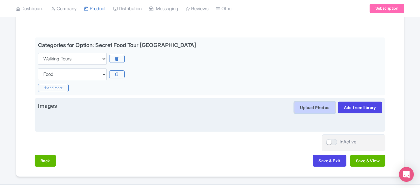
click at [325, 110] on button "Upload Photos" at bounding box center [314, 108] width 41 height 12
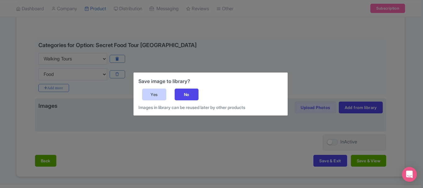
click at [145, 93] on div "Yes" at bounding box center [154, 95] width 24 height 12
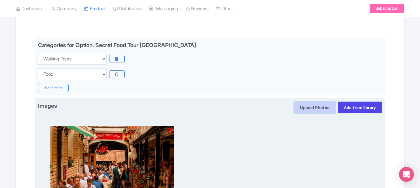
click at [320, 109] on button "Upload Photos" at bounding box center [314, 108] width 41 height 12
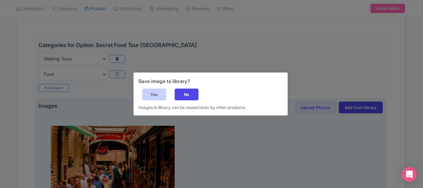
click at [161, 95] on div "Yes" at bounding box center [154, 95] width 24 height 12
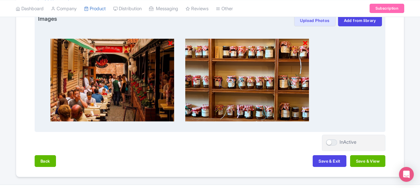
scroll to position [175, 0]
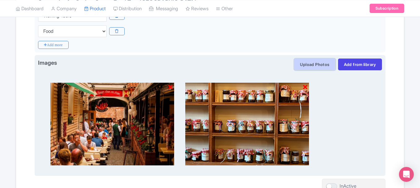
click at [321, 67] on button "Upload Photos" at bounding box center [314, 65] width 41 height 12
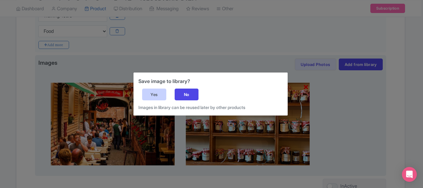
click at [159, 91] on div "Yes" at bounding box center [154, 95] width 24 height 12
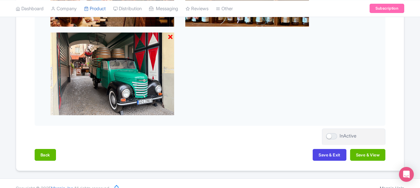
scroll to position [315, 0]
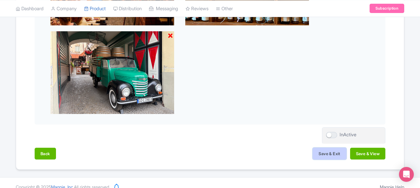
click at [334, 152] on button "Save & Exit" at bounding box center [329, 154] width 33 height 12
